Goal: Obtain resource: Download file/media

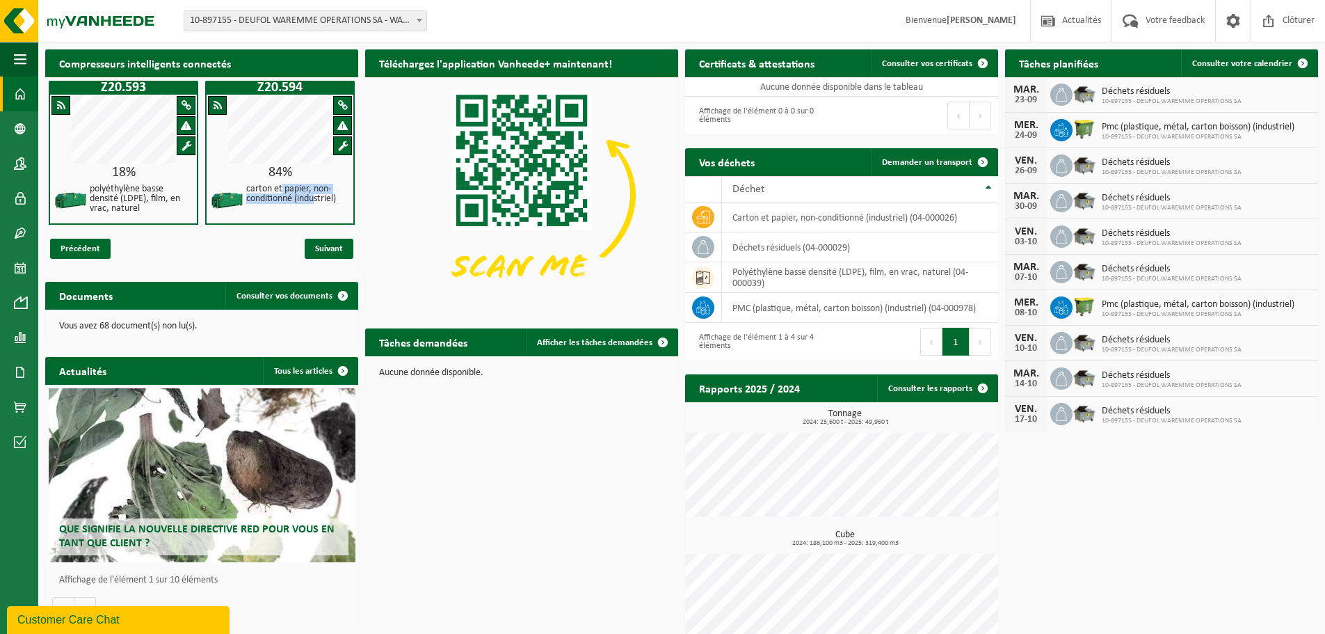
drag, startPoint x: 282, startPoint y: 189, endPoint x: 315, endPoint y: 207, distance: 37.6
click at [315, 207] on div "carton et papier, non-conditionné (industriel)" at bounding box center [297, 201] width 105 height 37
click at [852, 86] on td "Aucune donnée disponible dans le tableau" at bounding box center [841, 86] width 313 height 19
click at [981, 63] on span at bounding box center [983, 63] width 28 height 28
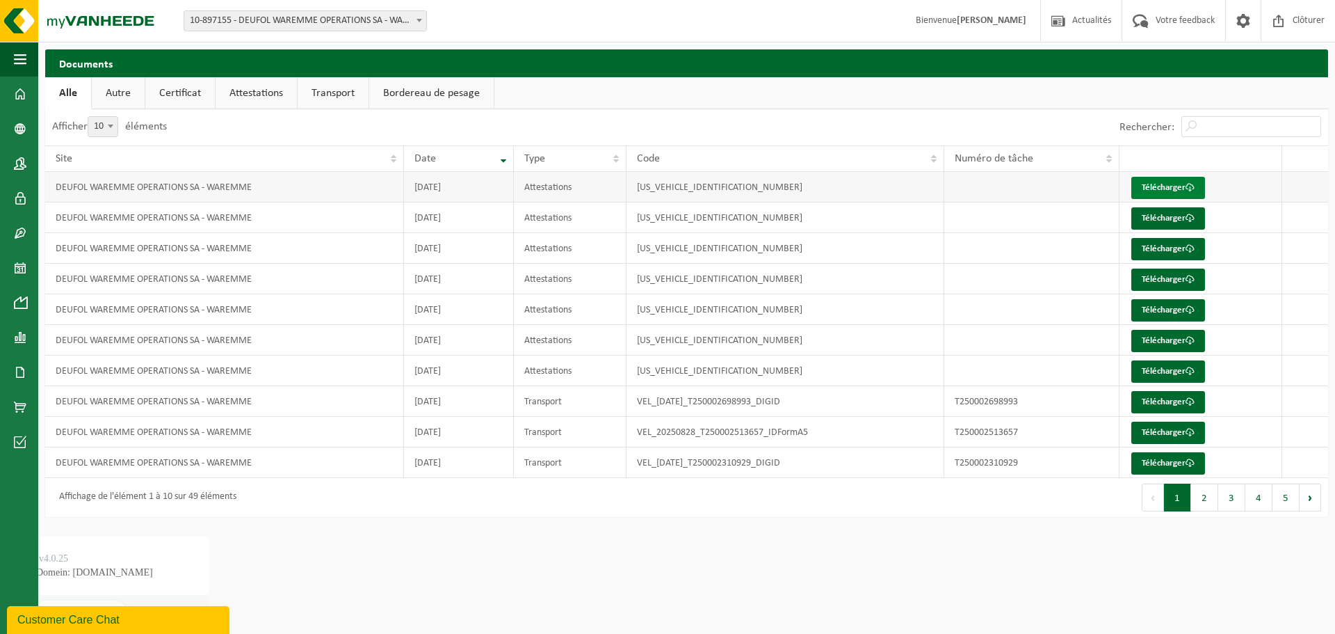
click at [1162, 187] on link "Télécharger" at bounding box center [1169, 188] width 74 height 22
click at [250, 95] on link "Attestations" at bounding box center [256, 93] width 81 height 32
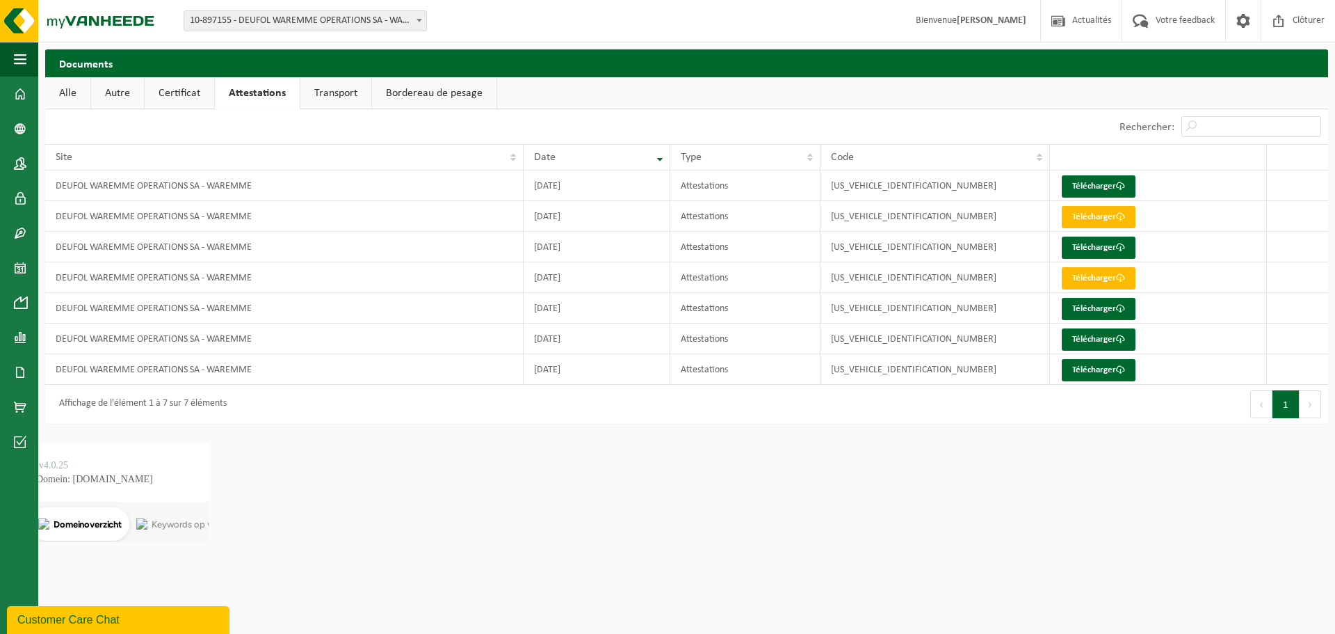
click at [68, 90] on link "Alle" at bounding box center [67, 93] width 45 height 32
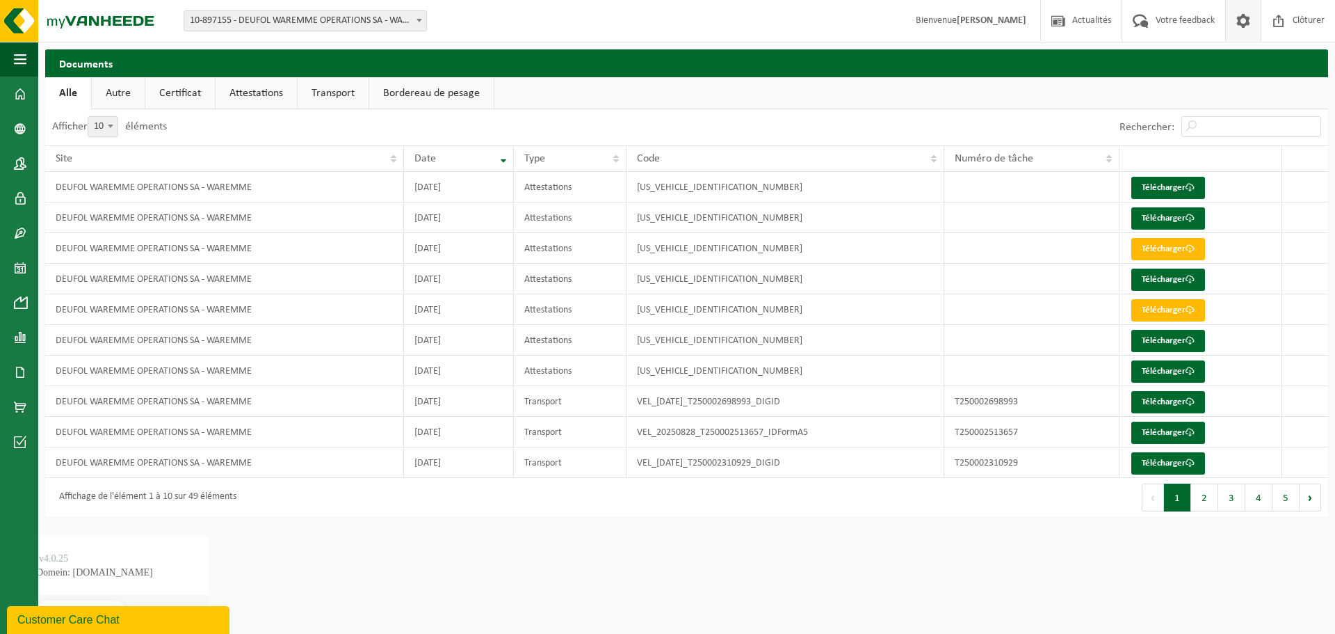
click at [1241, 20] on span at bounding box center [1243, 20] width 21 height 41
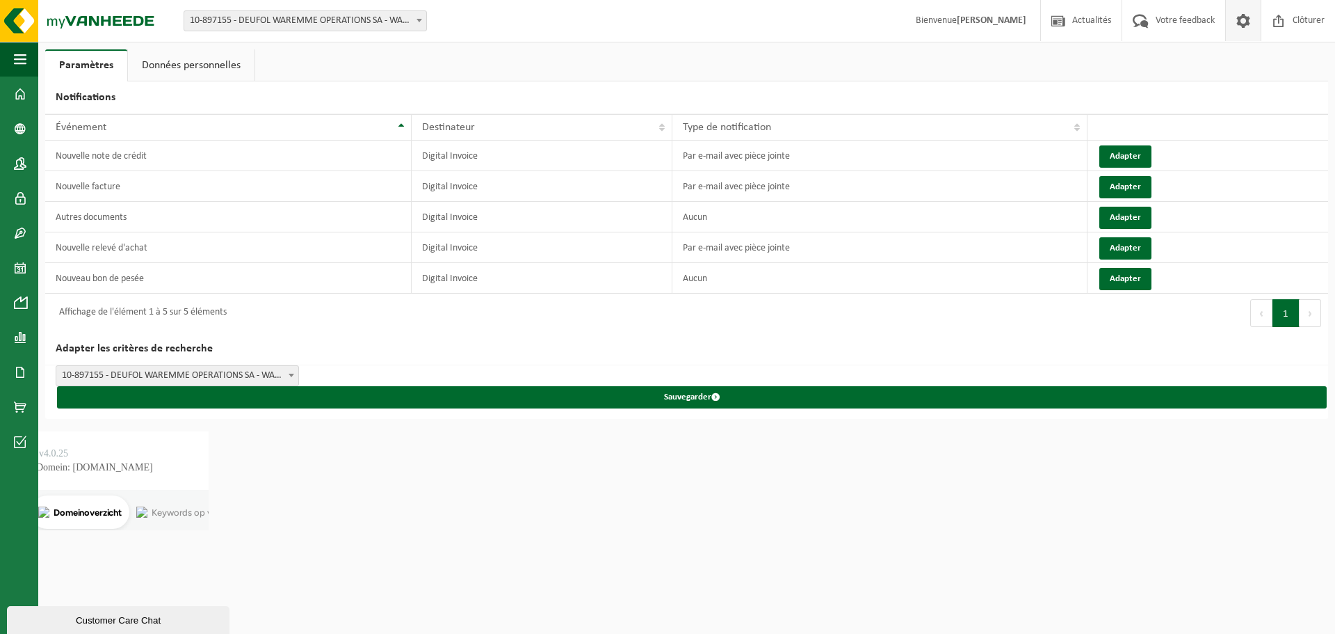
click at [200, 63] on link "Données personnelles" at bounding box center [191, 65] width 127 height 32
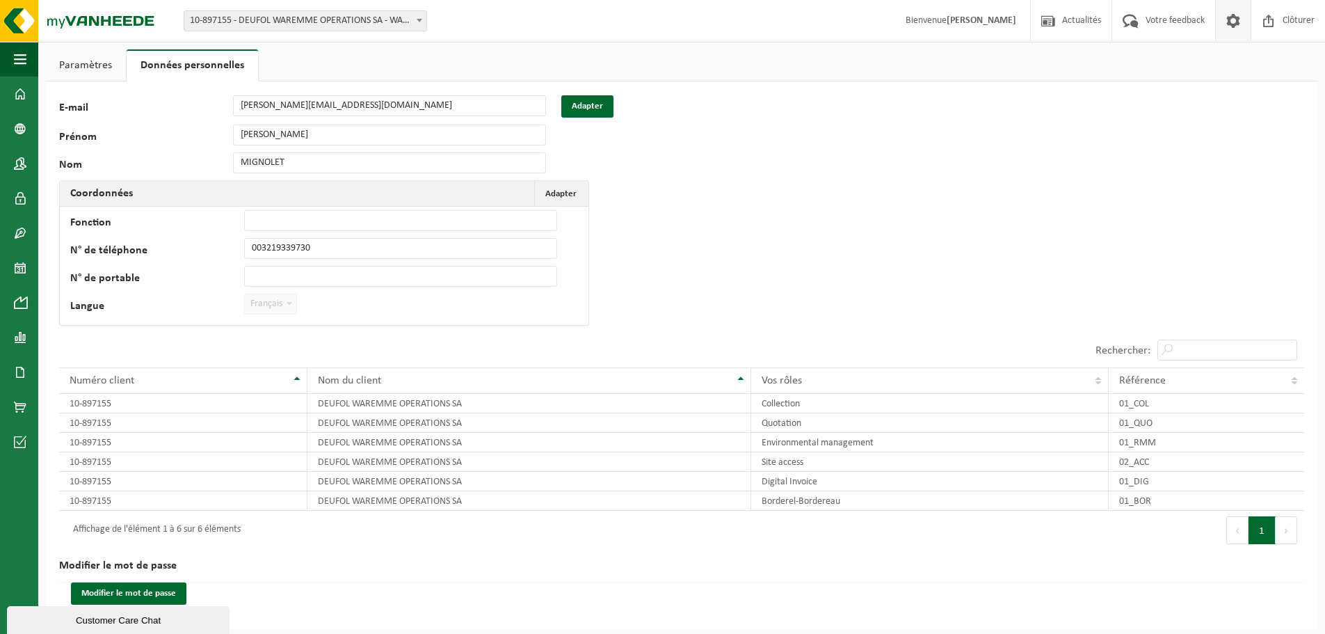
click at [104, 65] on link "Paramètres" at bounding box center [85, 65] width 81 height 32
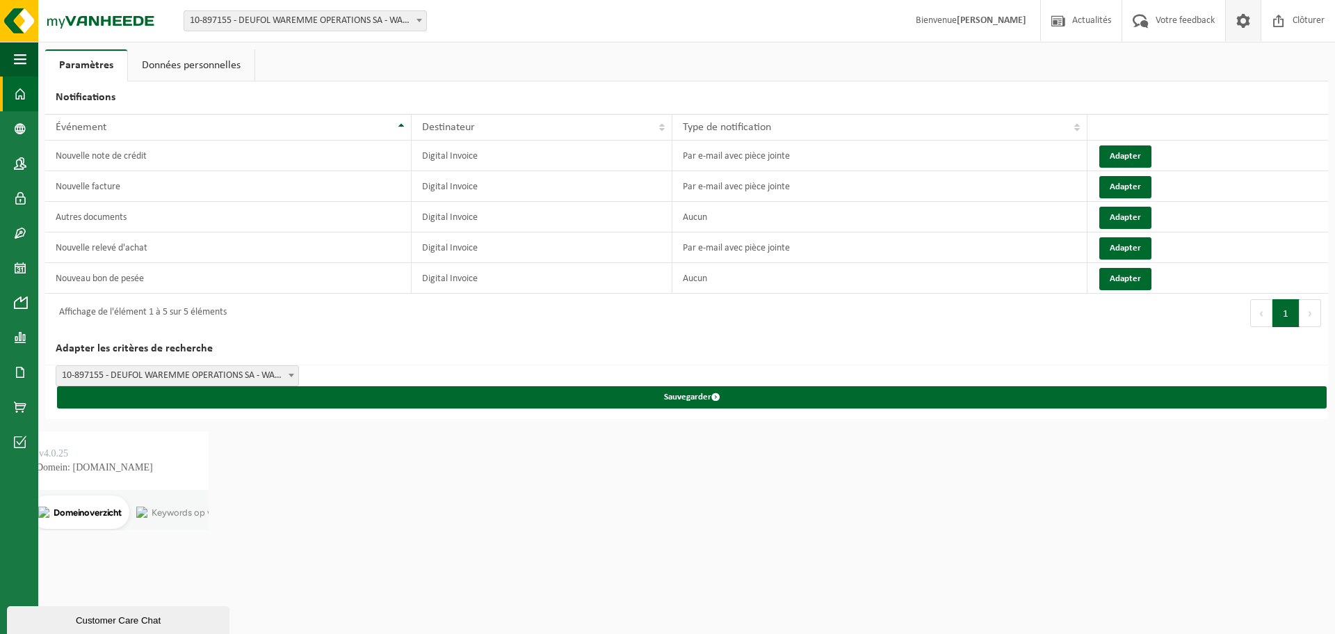
click at [19, 91] on span at bounding box center [20, 94] width 13 height 35
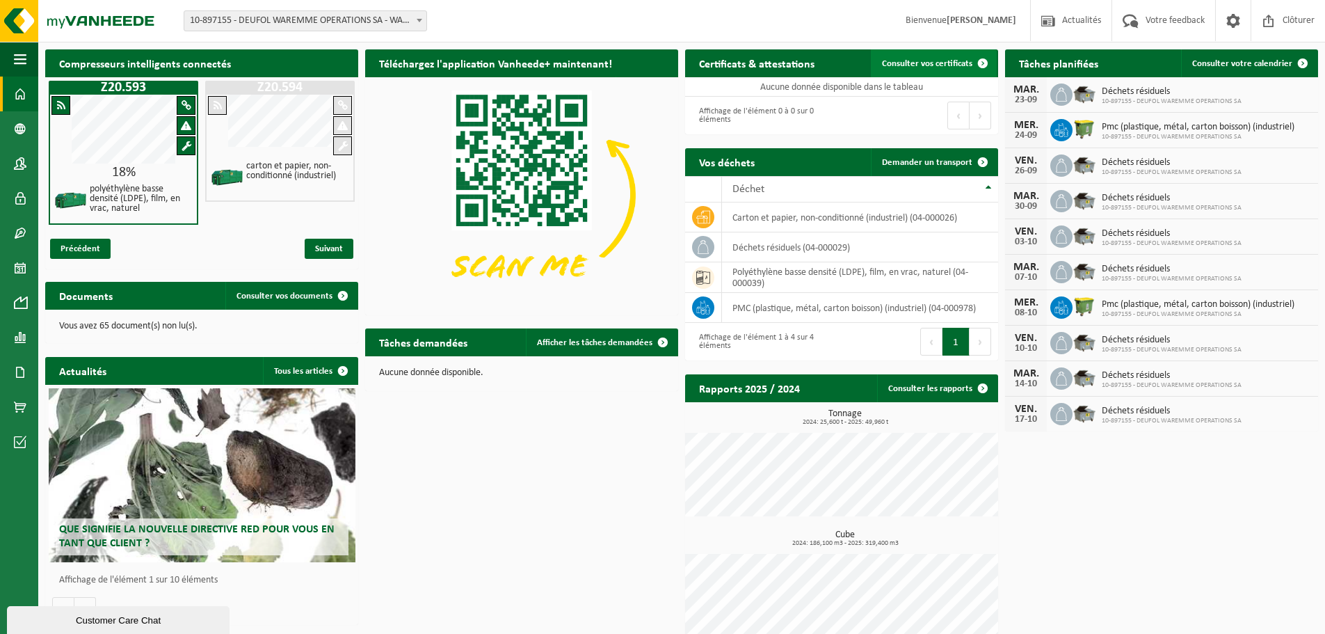
click at [913, 65] on span "Consulter vos certificats" at bounding box center [927, 63] width 90 height 9
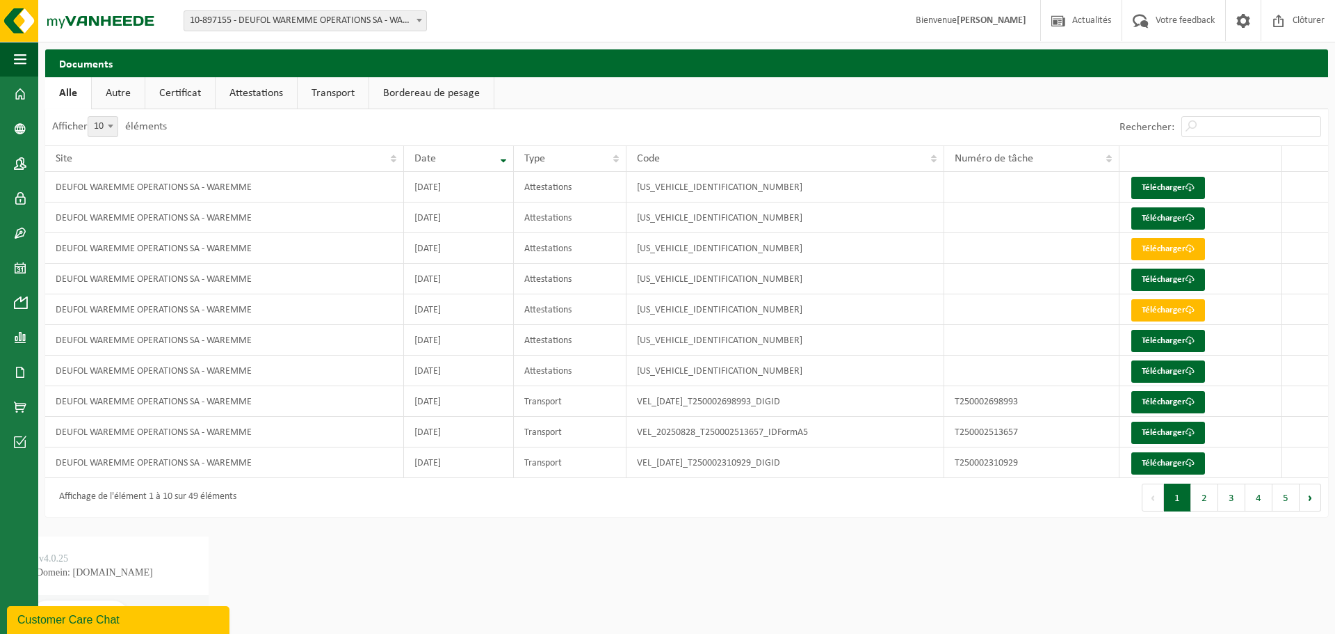
click at [442, 97] on link "Bordereau de pesage" at bounding box center [431, 93] width 124 height 32
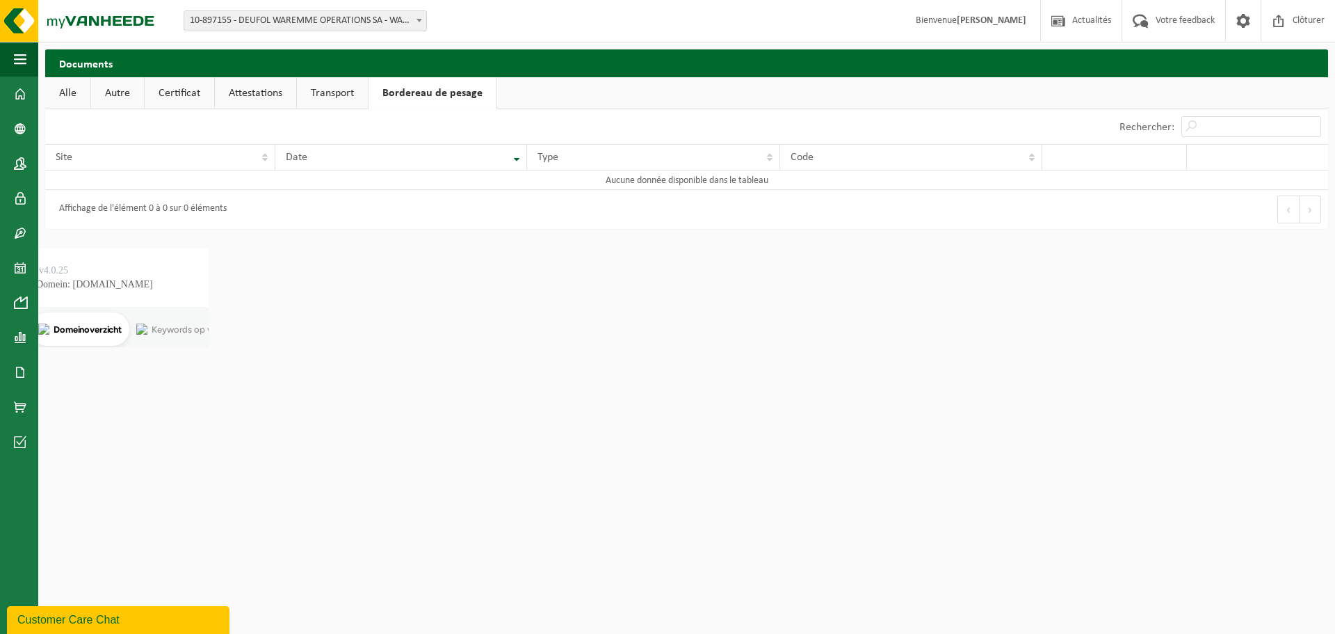
click at [342, 97] on link "Transport" at bounding box center [332, 93] width 71 height 32
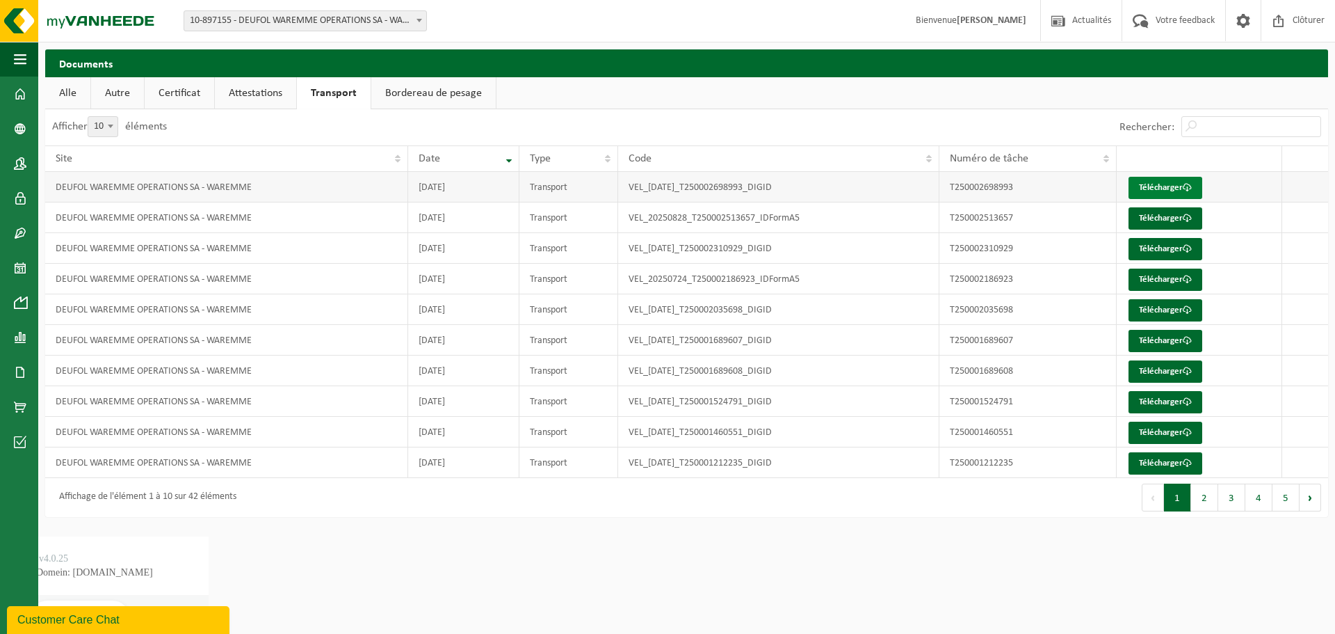
click at [1172, 190] on link "Télécharger" at bounding box center [1166, 188] width 74 height 22
click at [261, 97] on link "Attestations" at bounding box center [255, 93] width 81 height 32
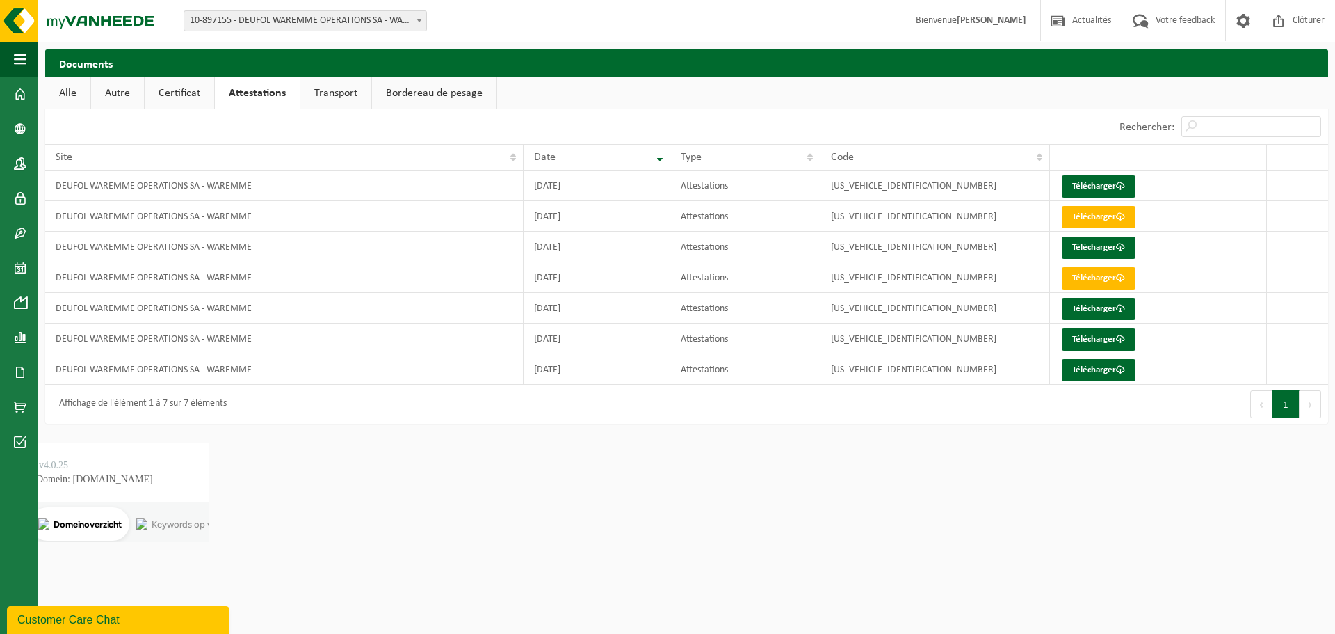
click at [332, 90] on link "Transport" at bounding box center [335, 93] width 71 height 32
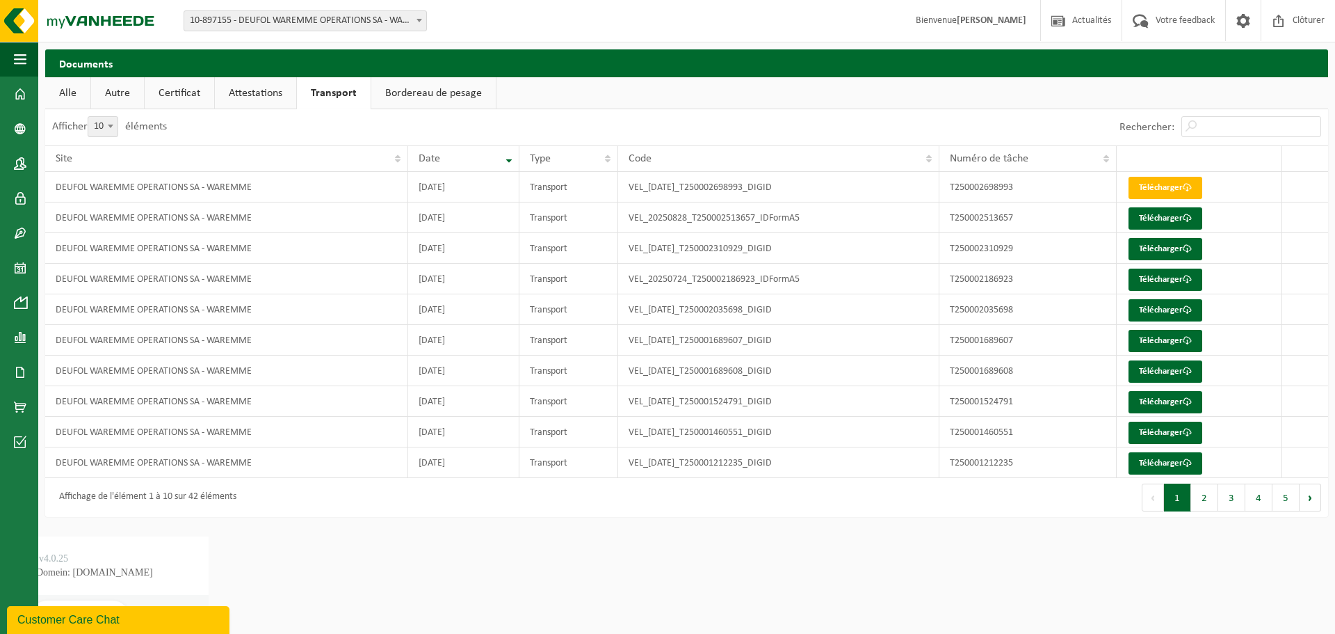
click at [264, 94] on link "Attestations" at bounding box center [255, 93] width 81 height 32
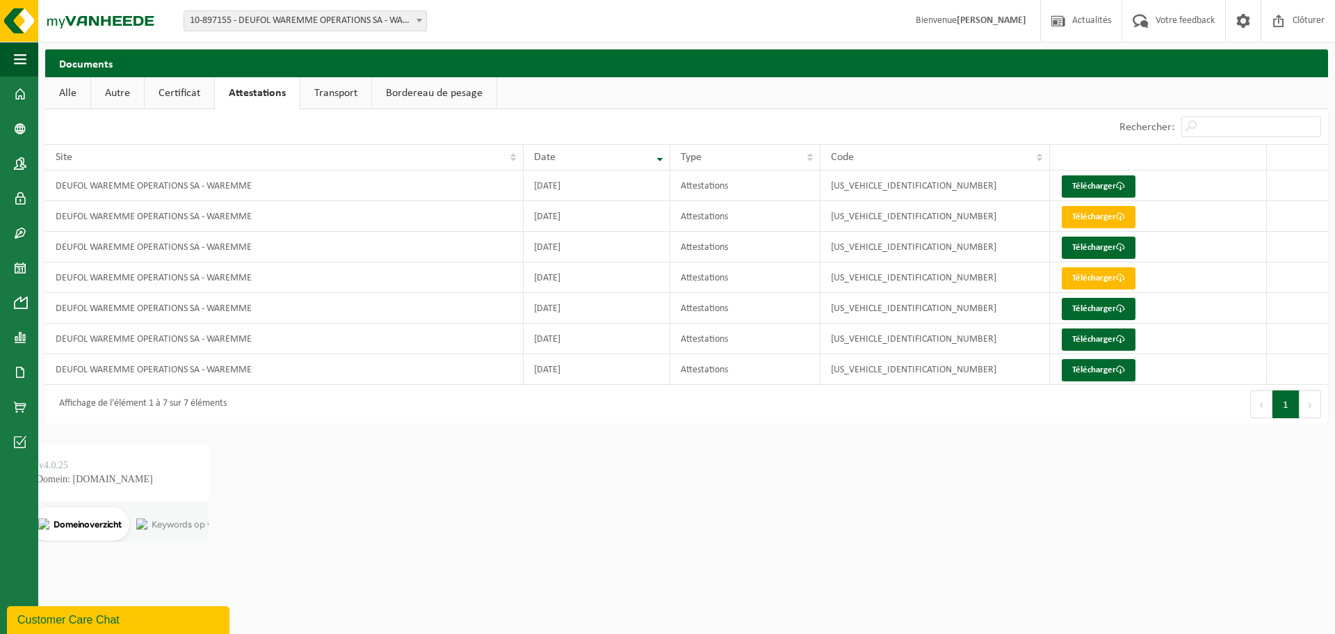
click at [334, 98] on link "Transport" at bounding box center [335, 93] width 71 height 32
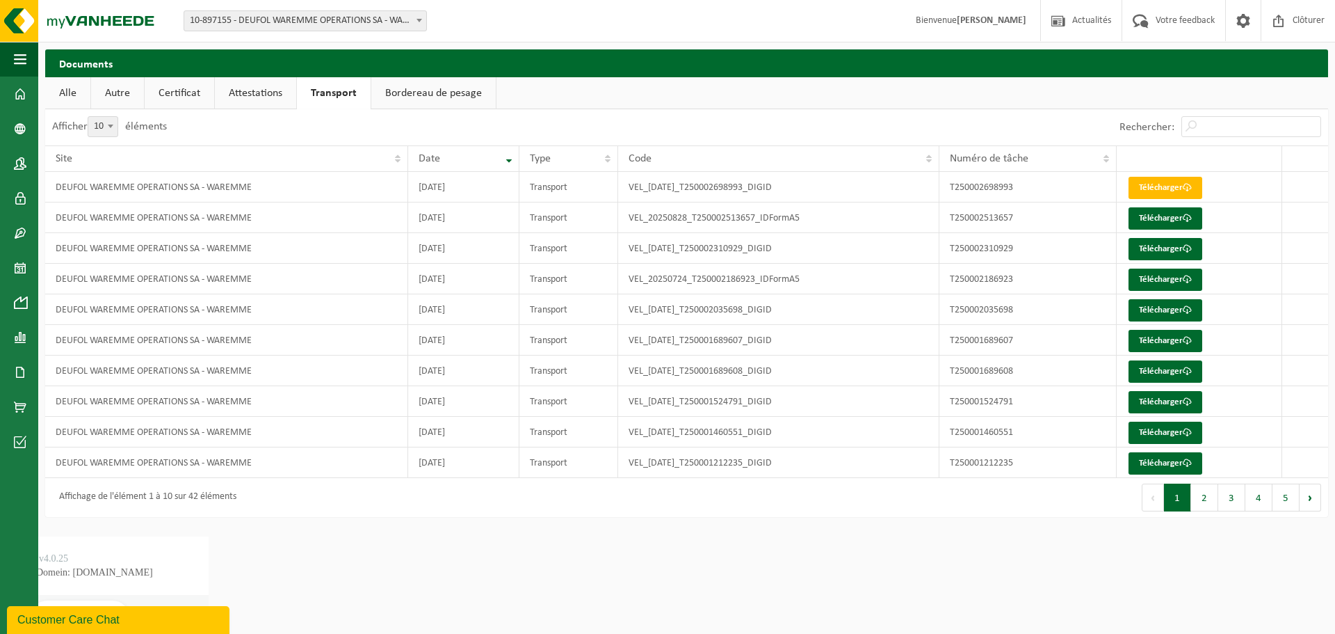
click at [269, 97] on link "Attestations" at bounding box center [255, 93] width 81 height 32
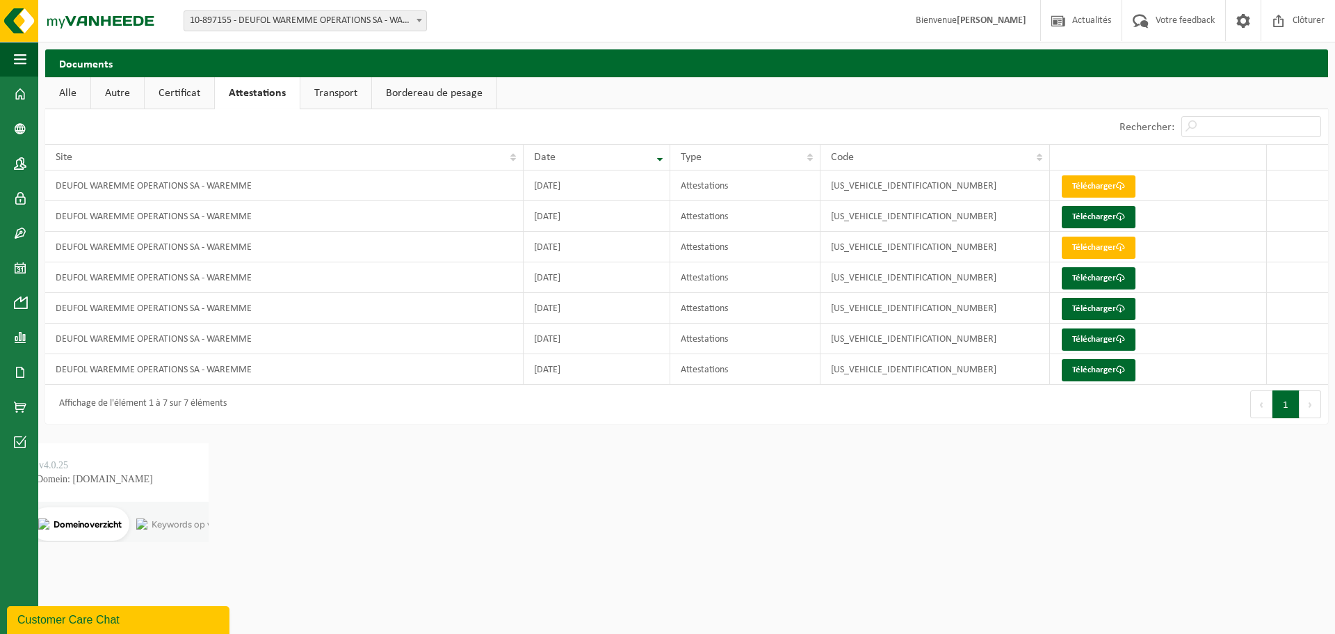
click at [187, 97] on link "Certificat" at bounding box center [180, 93] width 70 height 32
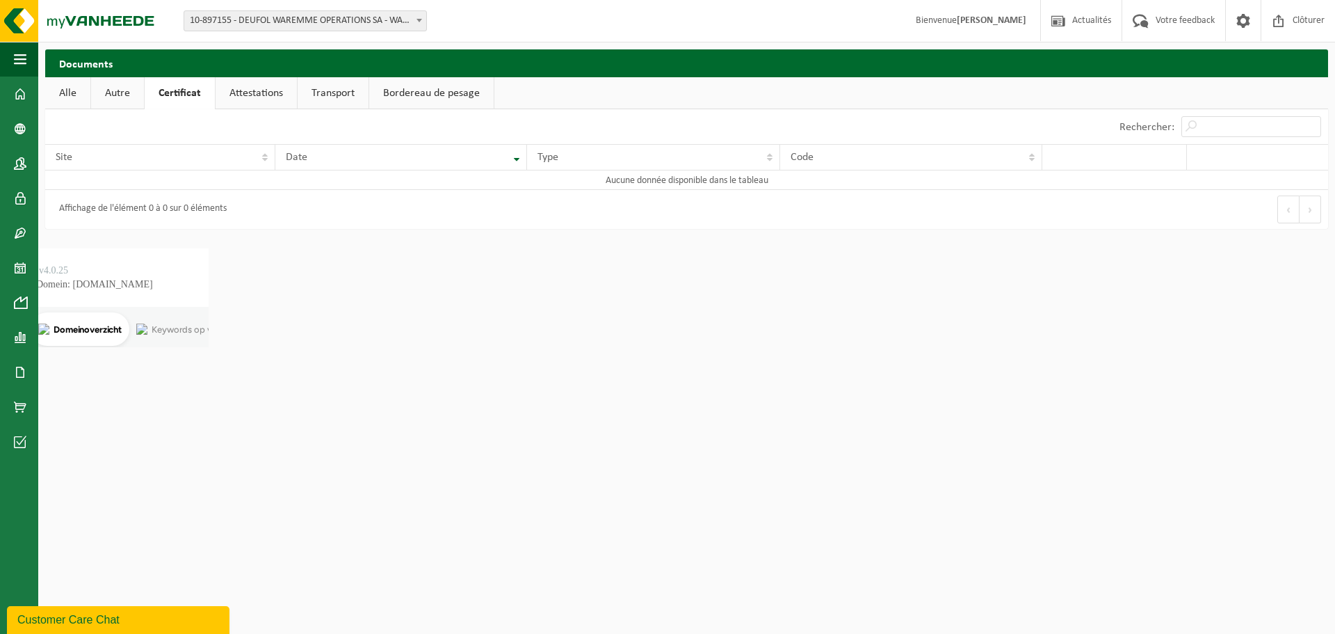
click at [125, 99] on link "Autre" at bounding box center [117, 93] width 53 height 32
click at [68, 95] on link "Alle" at bounding box center [67, 93] width 45 height 32
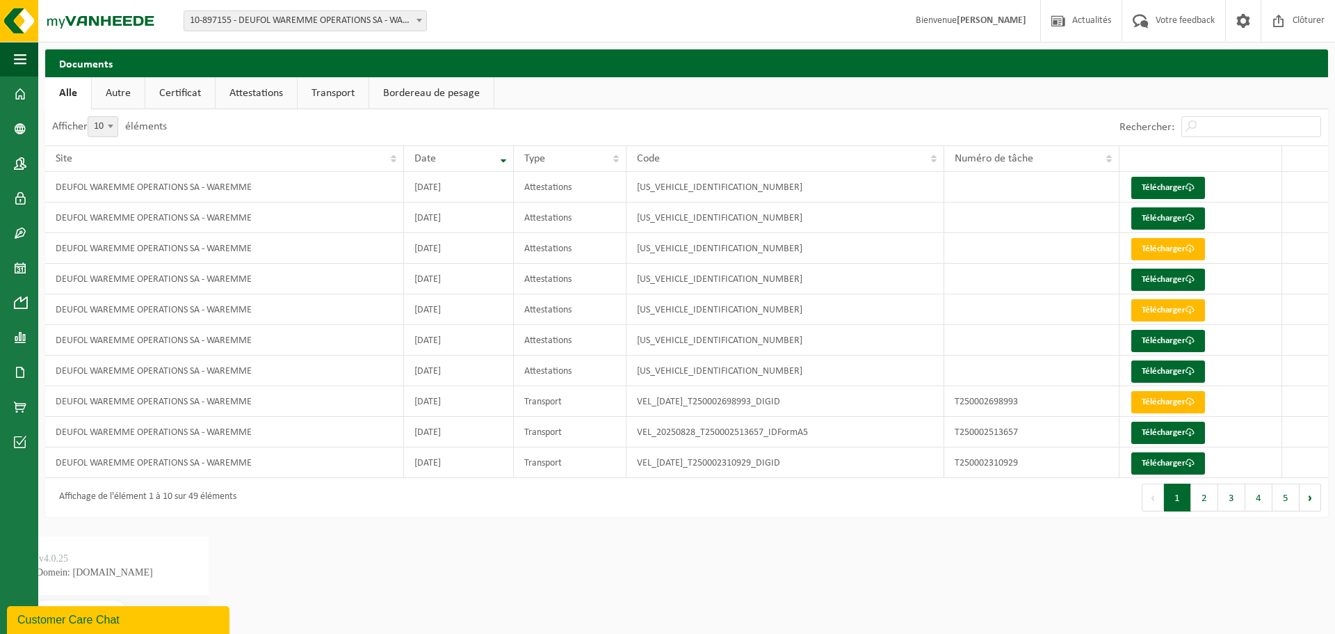
click at [275, 93] on link "Attestations" at bounding box center [256, 93] width 81 height 32
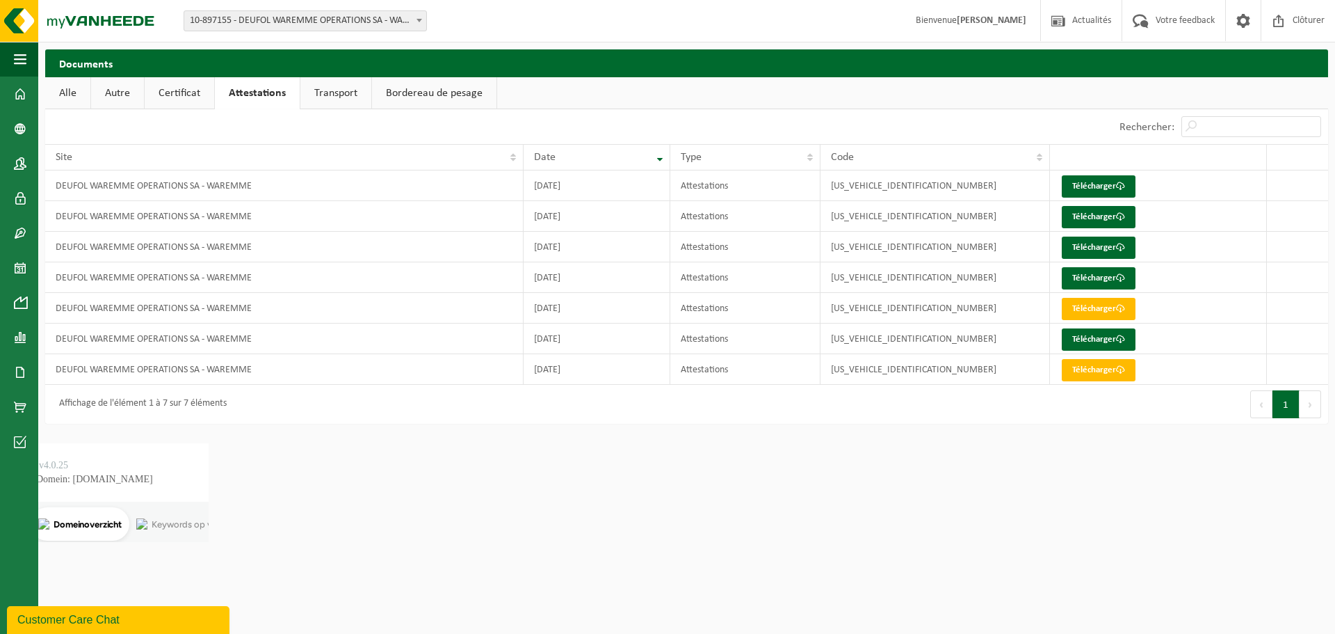
click at [328, 93] on link "Transport" at bounding box center [335, 93] width 71 height 32
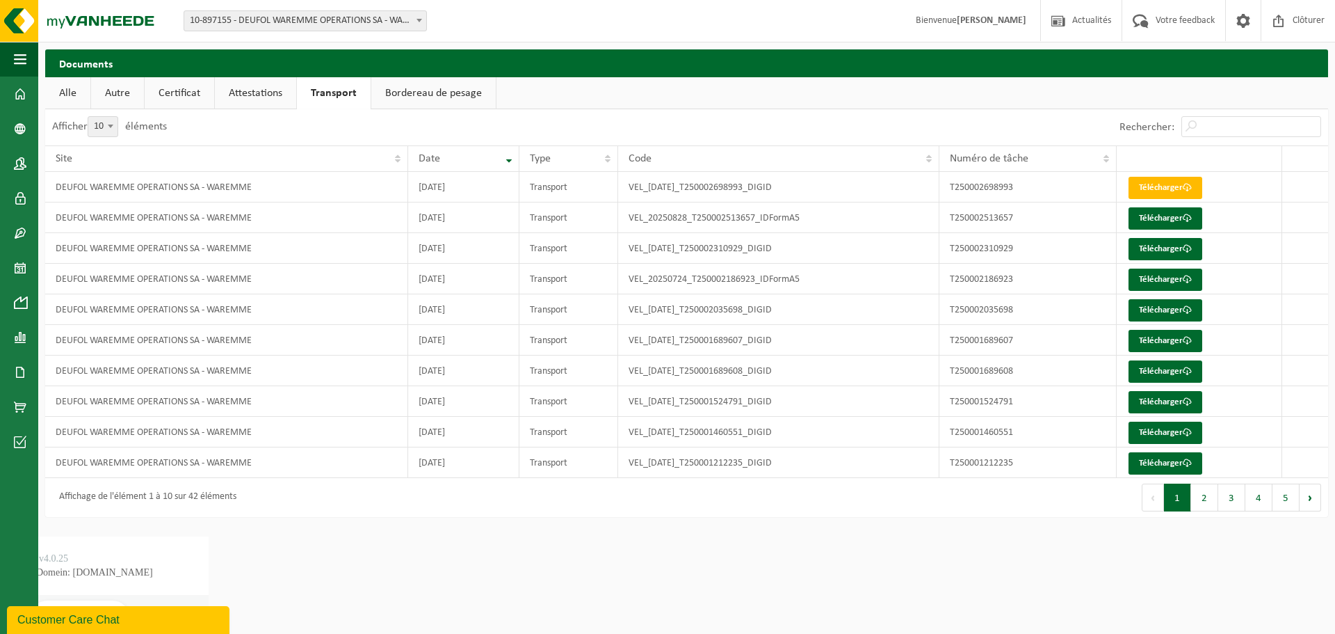
click at [408, 88] on link "Bordereau de pesage" at bounding box center [433, 93] width 124 height 32
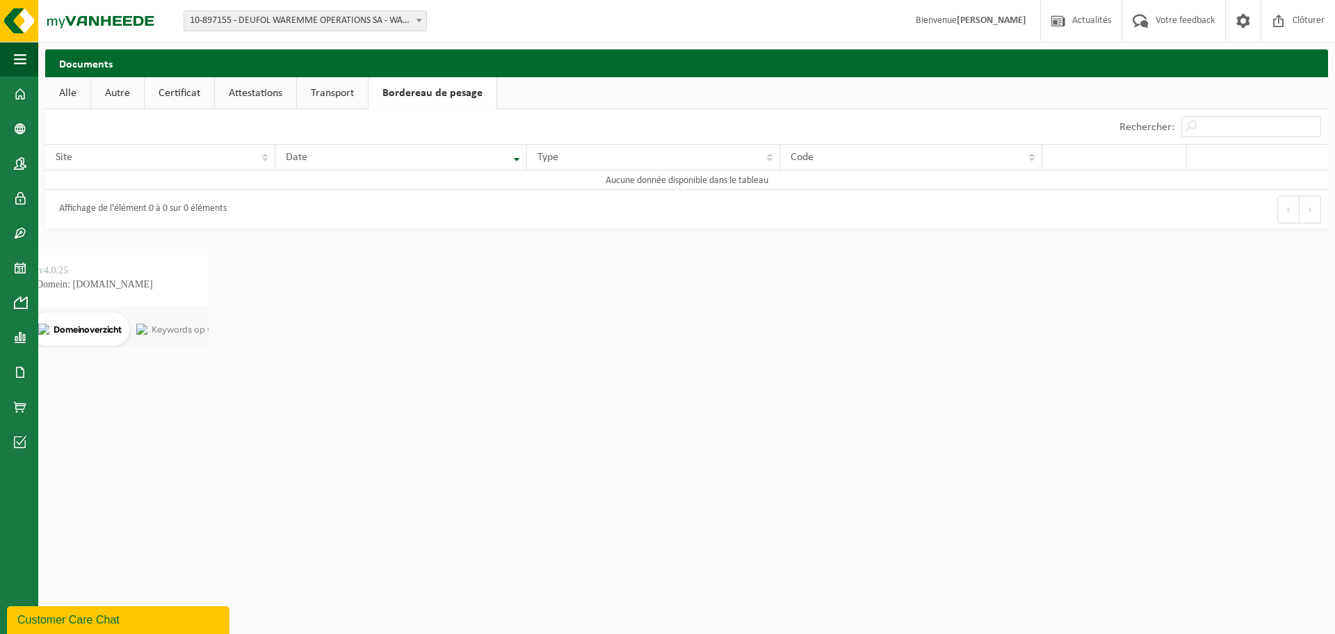
click at [257, 94] on link "Attestations" at bounding box center [255, 93] width 81 height 32
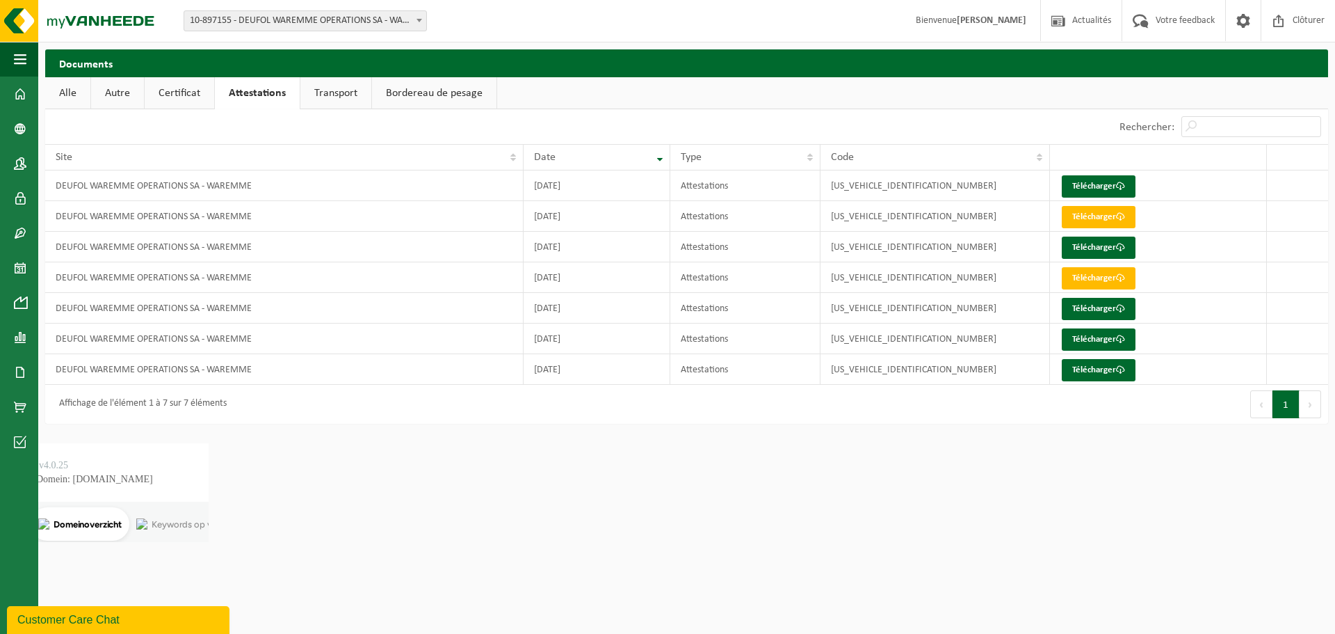
click at [339, 92] on link "Transport" at bounding box center [335, 93] width 71 height 32
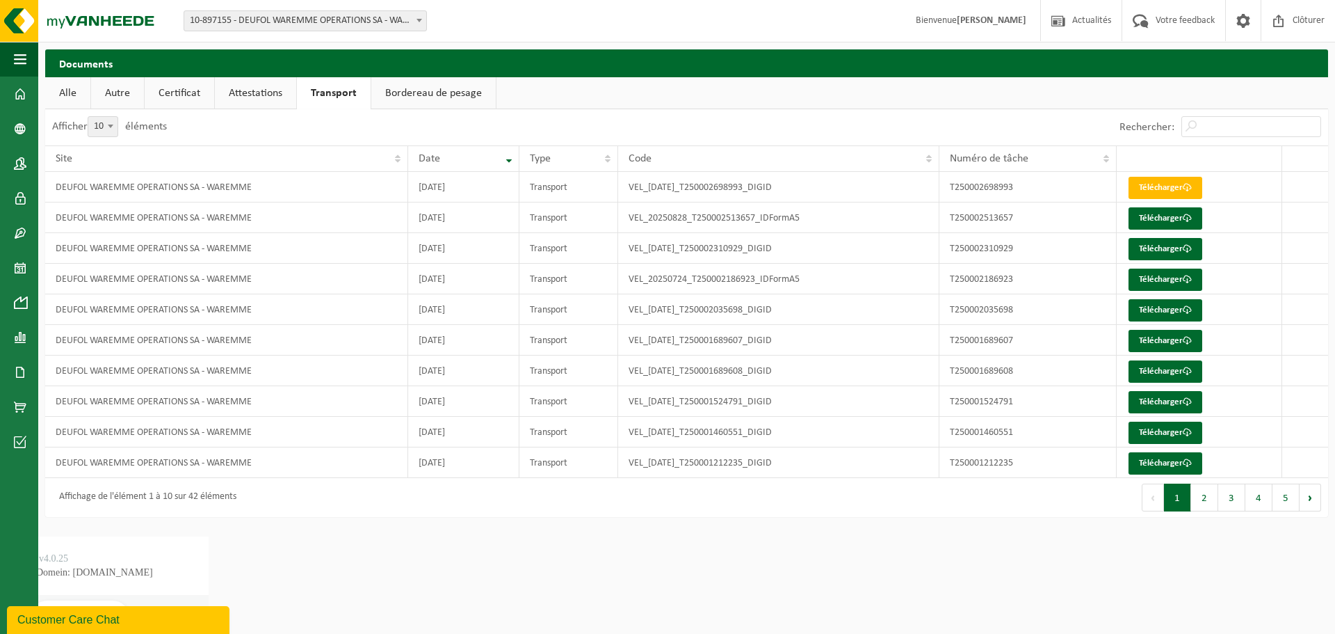
click at [267, 94] on link "Attestations" at bounding box center [255, 93] width 81 height 32
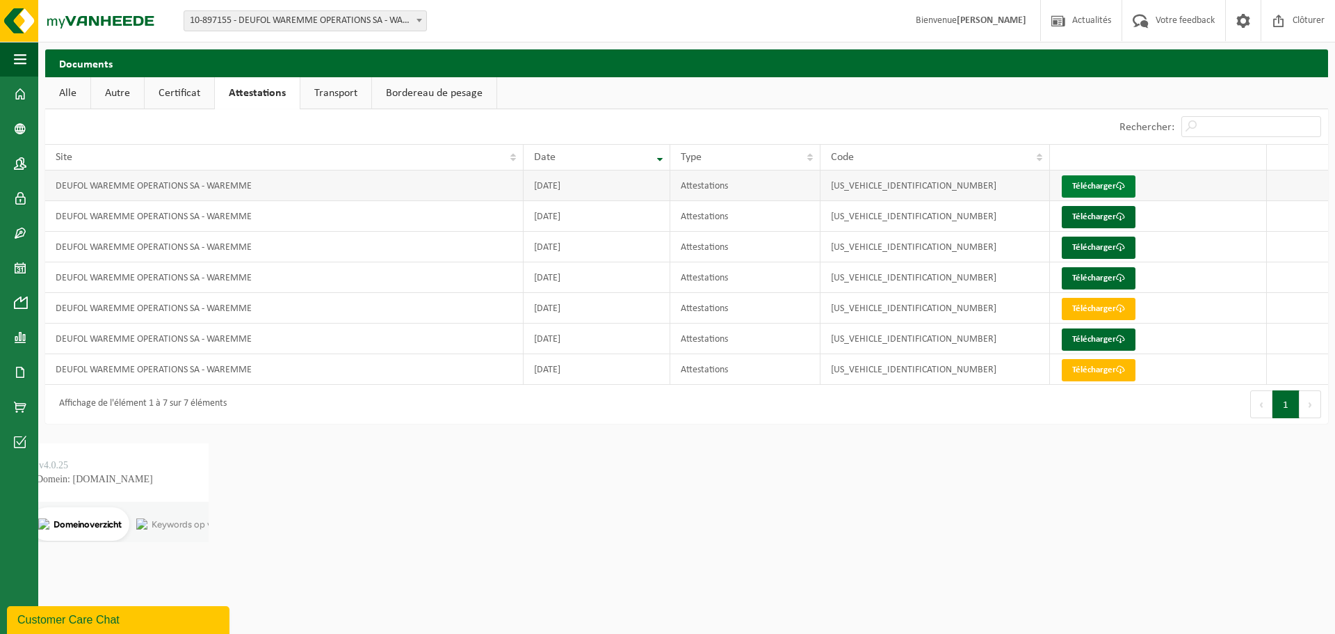
click at [1117, 178] on link "Télécharger" at bounding box center [1099, 186] width 74 height 22
click at [188, 91] on link "Certificat" at bounding box center [180, 93] width 70 height 32
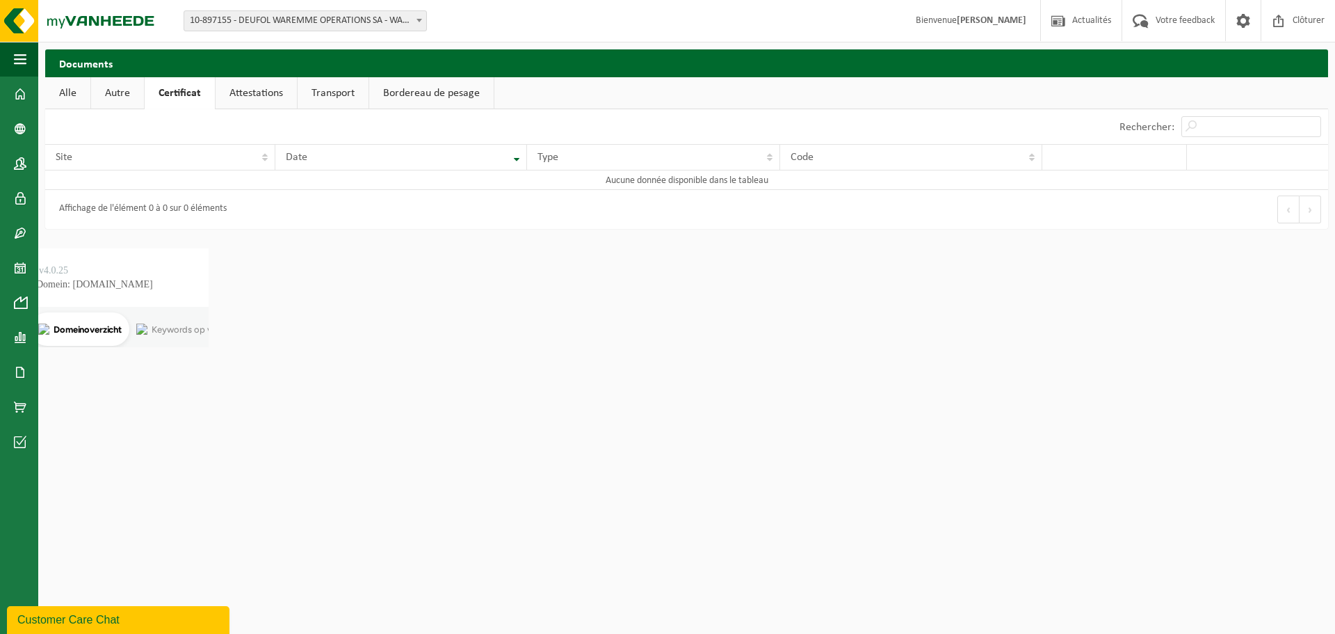
click at [261, 87] on link "Attestations" at bounding box center [256, 93] width 81 height 32
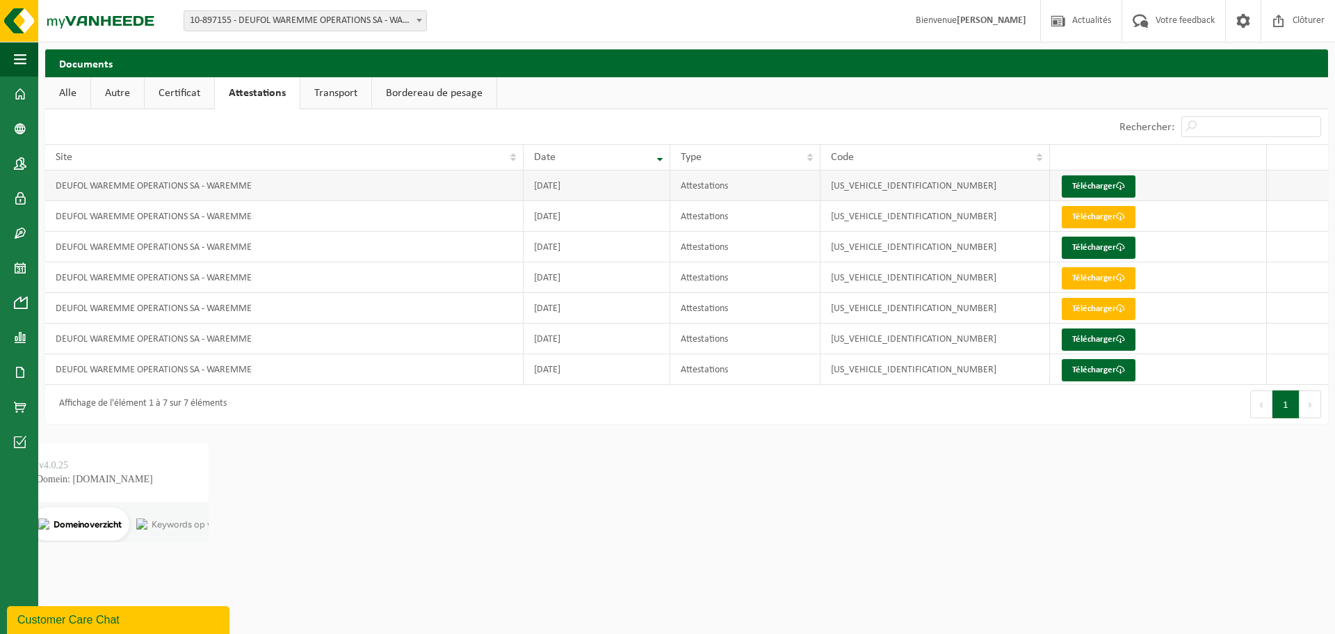
click at [710, 191] on td "Attestations" at bounding box center [745, 185] width 150 height 31
click at [1096, 186] on link "Télécharger" at bounding box center [1099, 186] width 74 height 22
click at [1089, 216] on link "Télécharger" at bounding box center [1099, 217] width 74 height 22
